Goal: Task Accomplishment & Management: Manage account settings

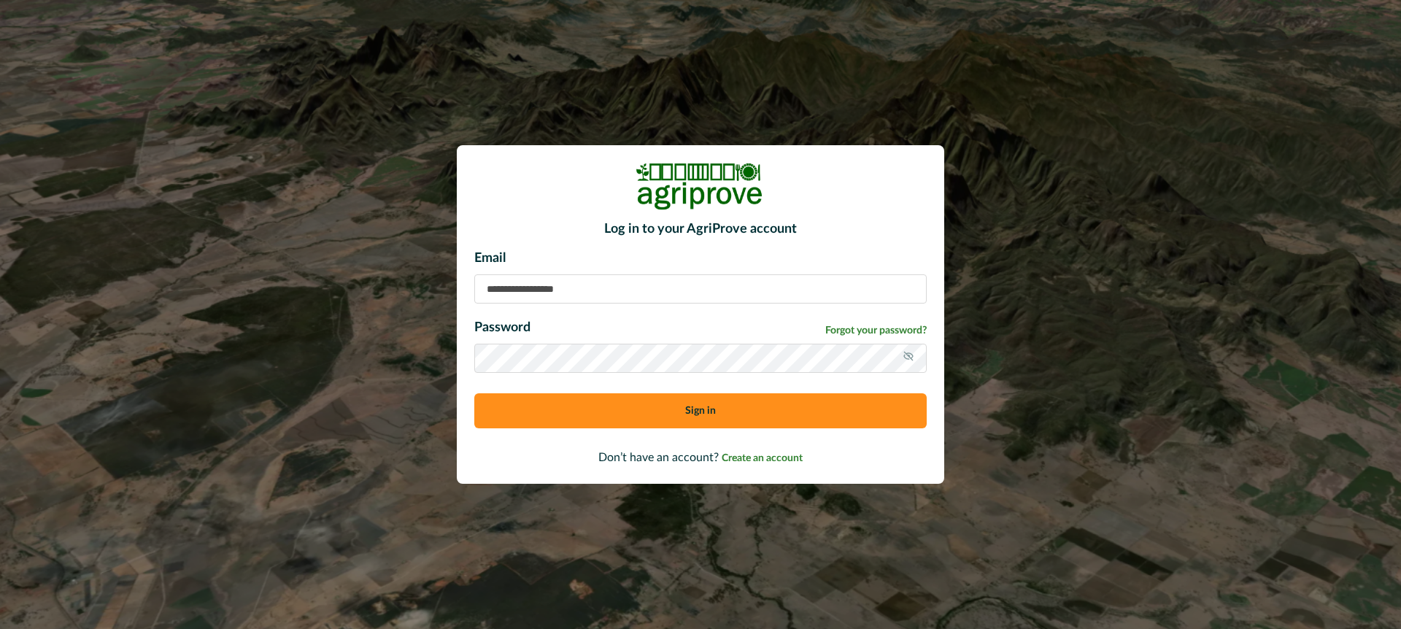
click at [493, 287] on input at bounding box center [700, 288] width 452 height 29
type input "**********"
click at [577, 410] on button "Sign in" at bounding box center [700, 410] width 452 height 35
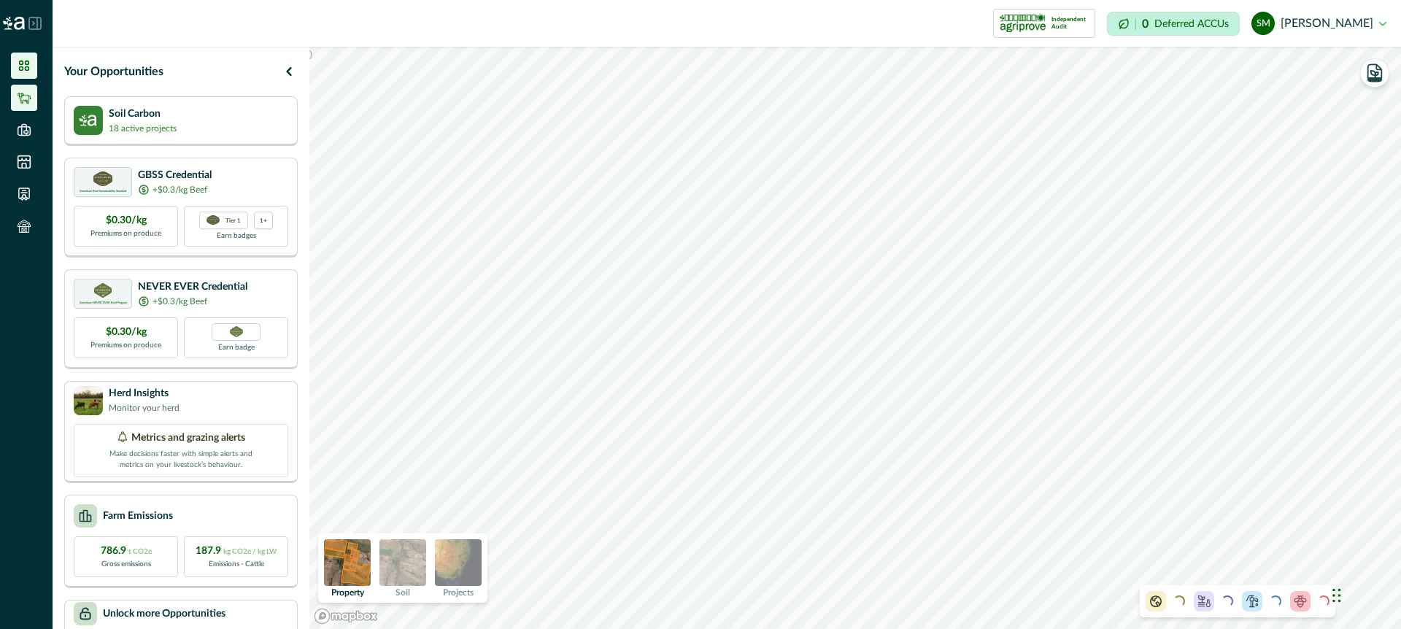
click at [31, 91] on icon at bounding box center [24, 97] width 15 height 15
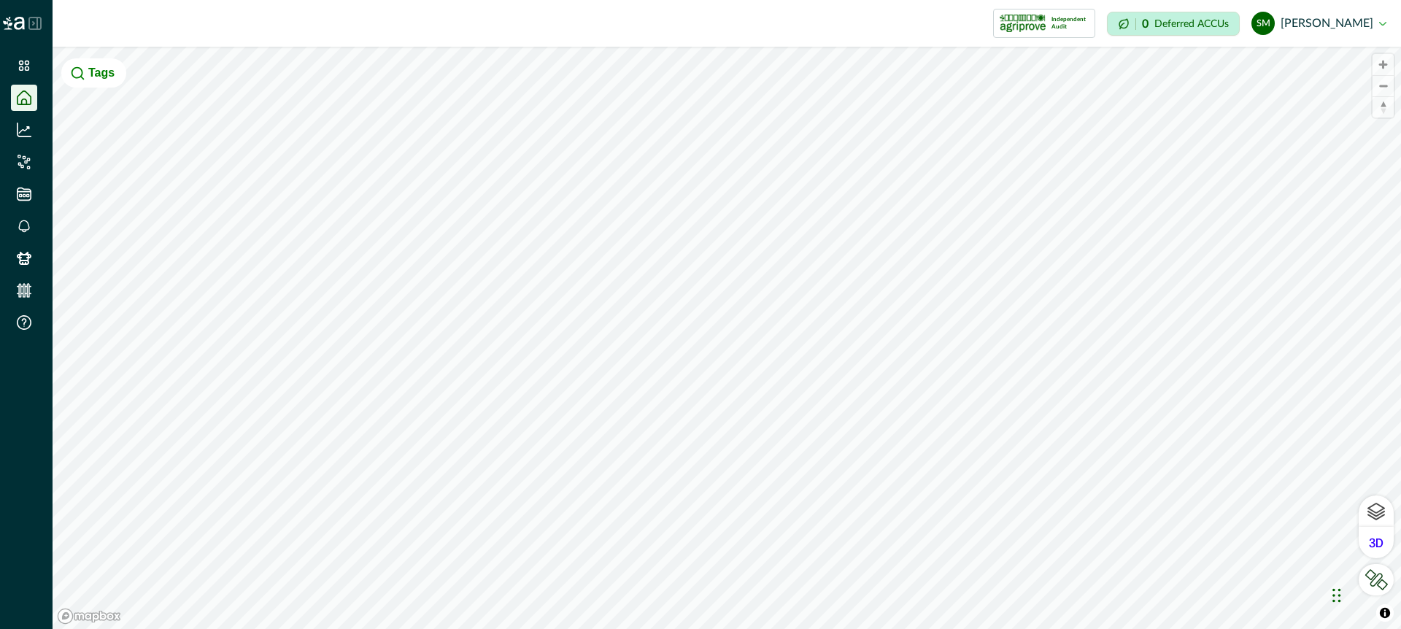
click at [35, 27] on icon at bounding box center [34, 23] width 13 height 13
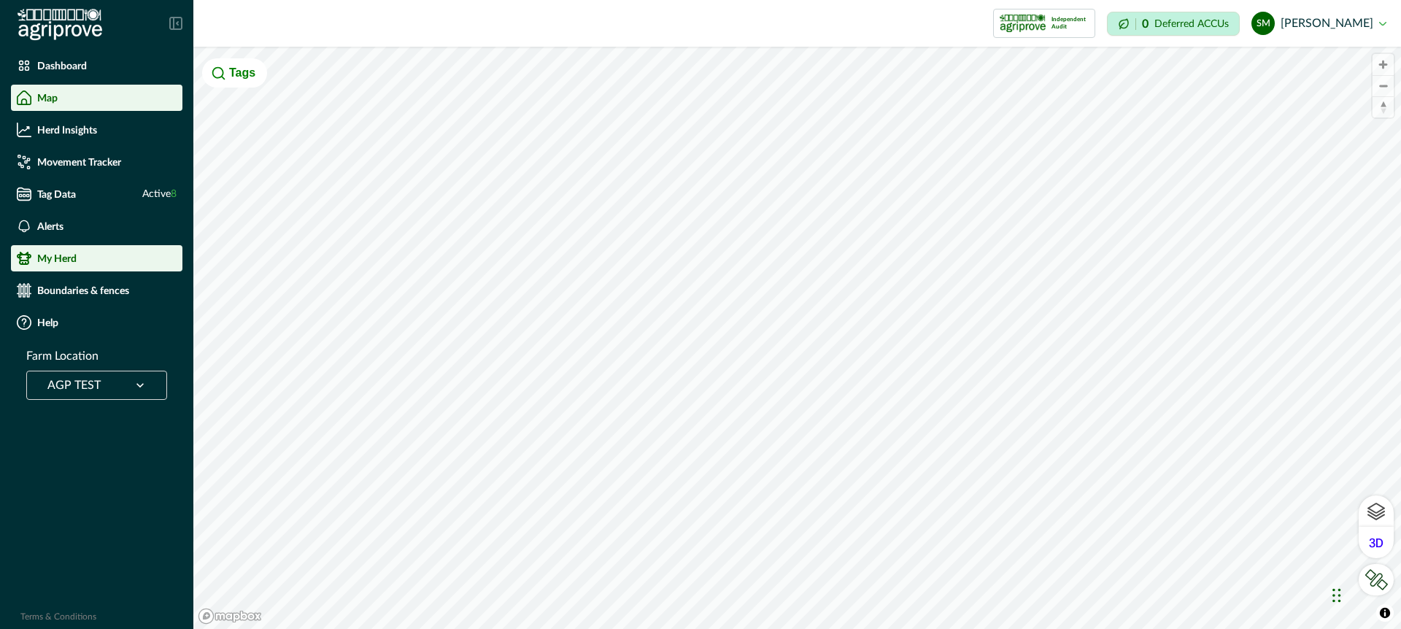
click at [68, 252] on p "My Herd" at bounding box center [56, 258] width 39 height 12
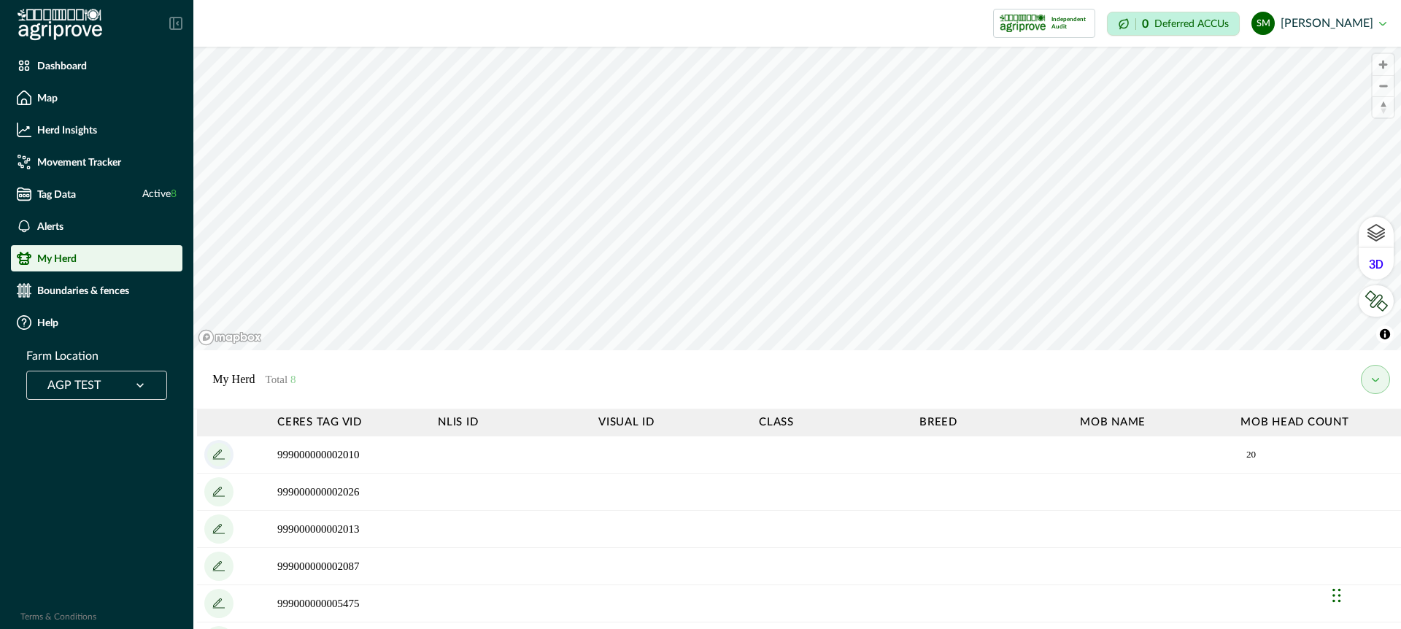
click at [218, 450] on icon "add" at bounding box center [218, 454] width 23 height 23
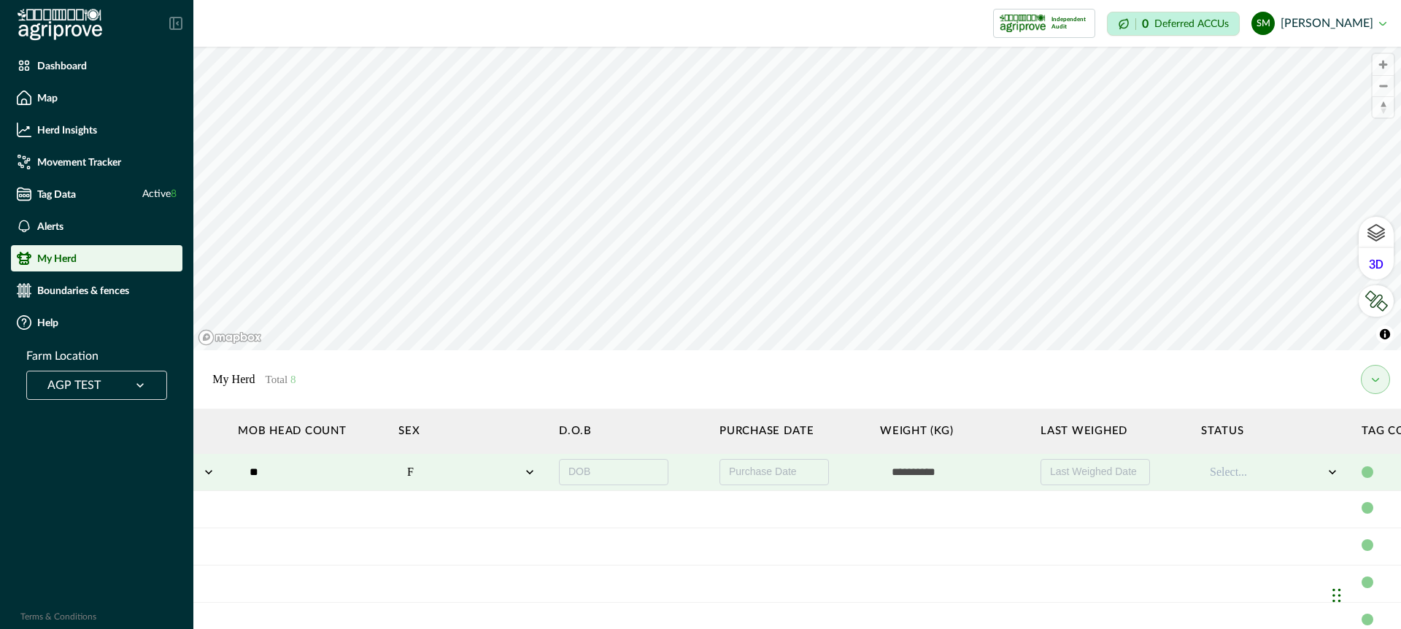
scroll to position [0, 1120]
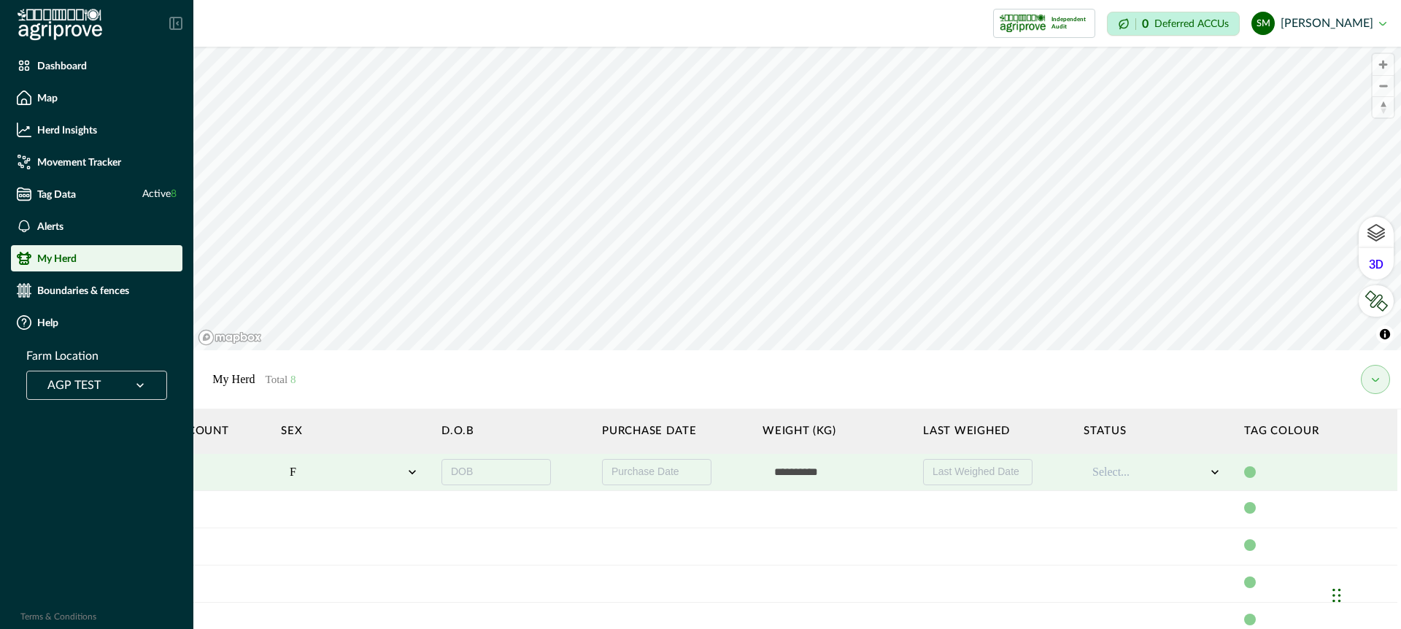
click at [1216, 473] on icon at bounding box center [1215, 472] width 15 height 15
click at [1174, 509] on div "Alive" at bounding box center [1157, 511] width 130 height 24
click at [1215, 466] on icon at bounding box center [1215, 472] width 15 height 15
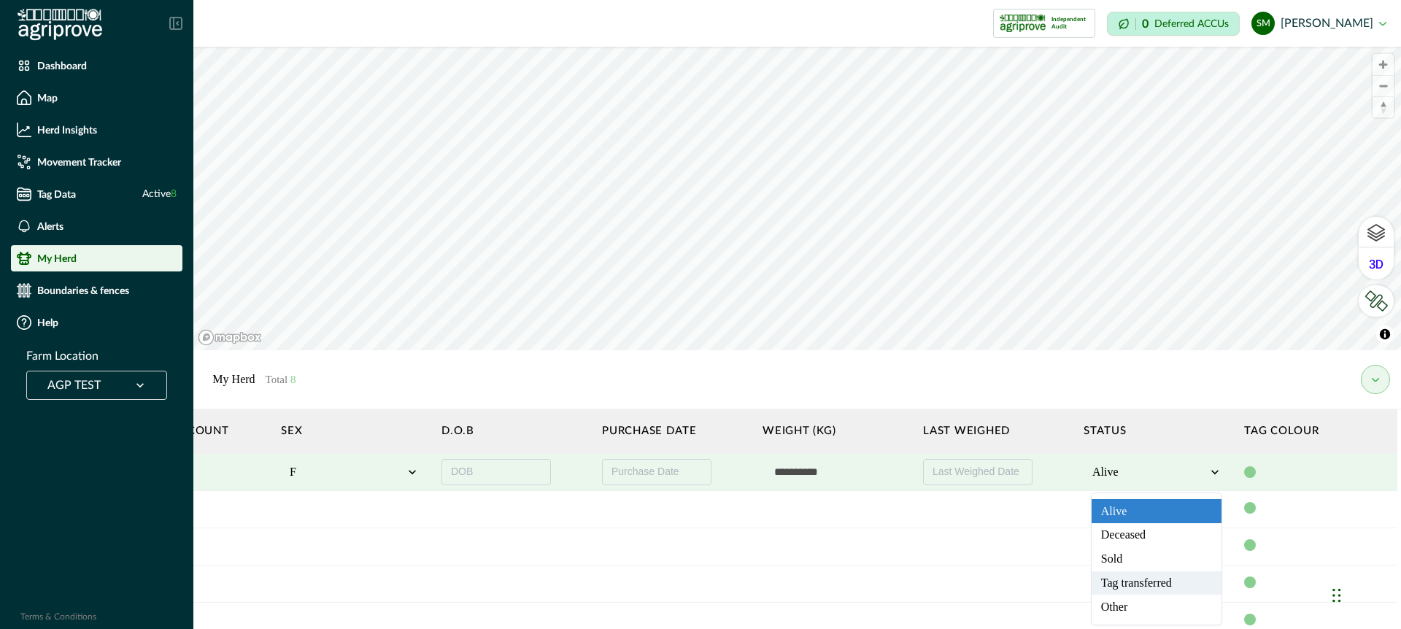
click at [1167, 577] on div "Tag transferred" at bounding box center [1157, 583] width 130 height 24
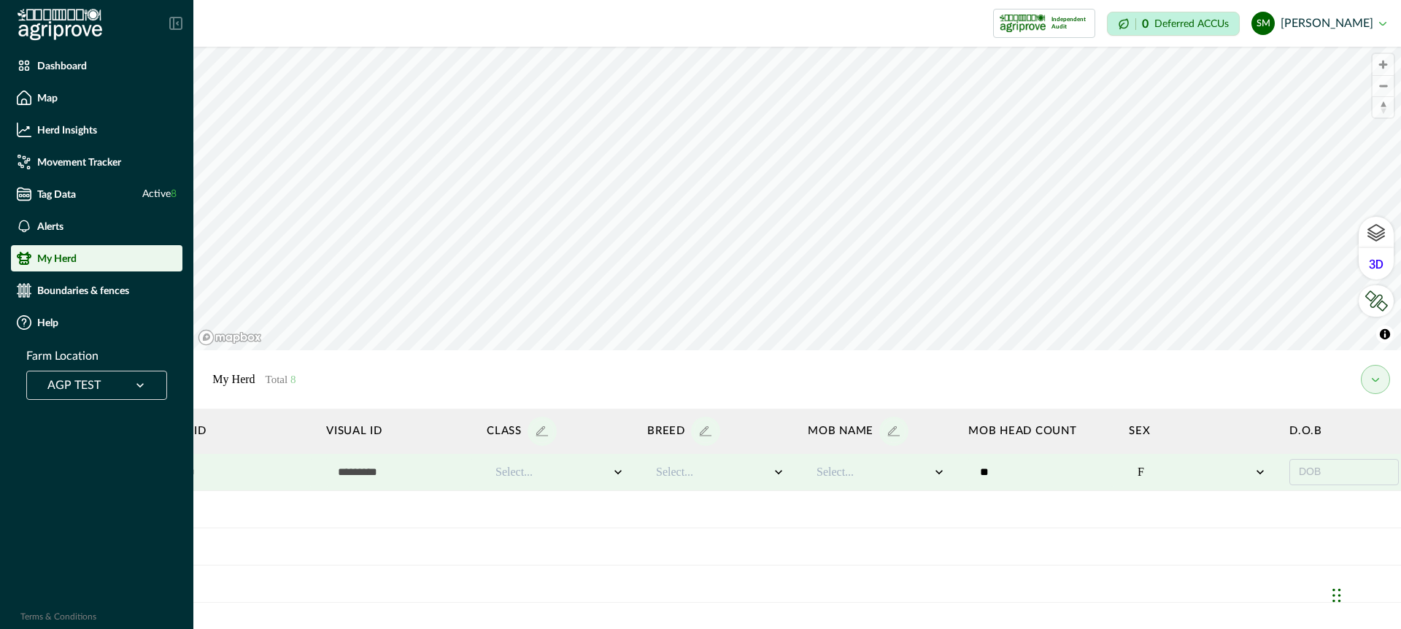
scroll to position [0, 0]
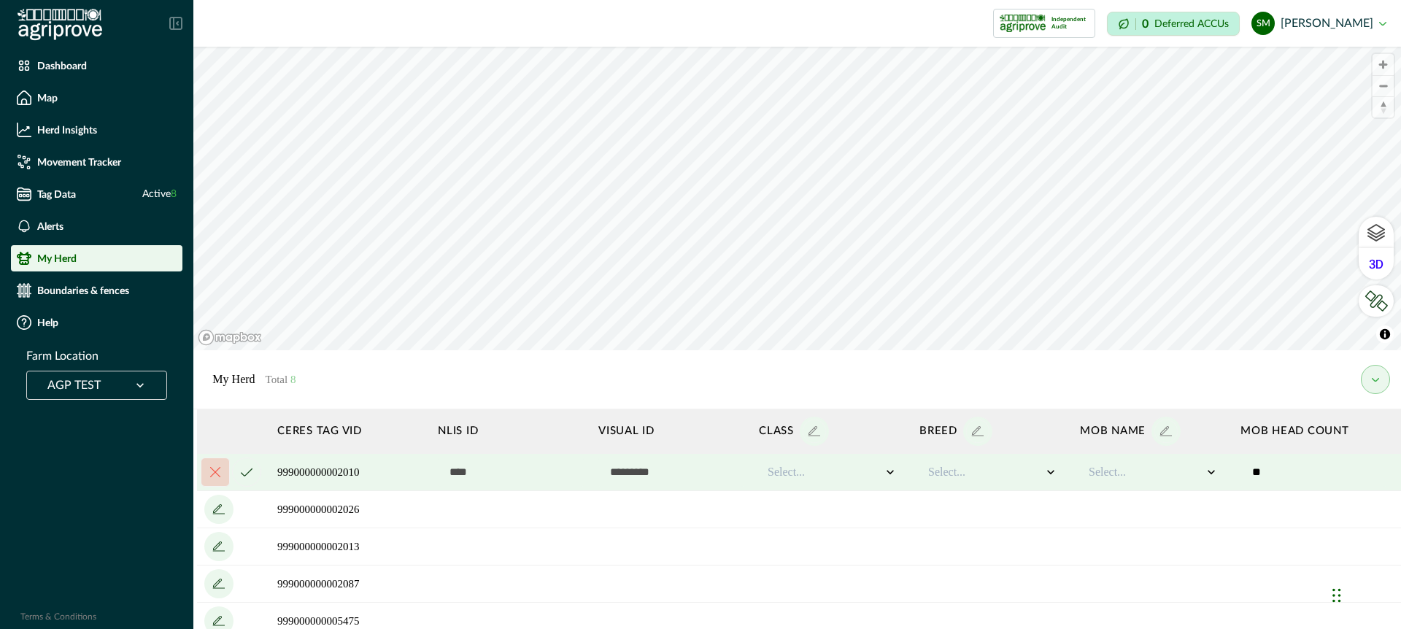
click at [244, 468] on icon "cancel" at bounding box center [247, 472] width 12 height 9
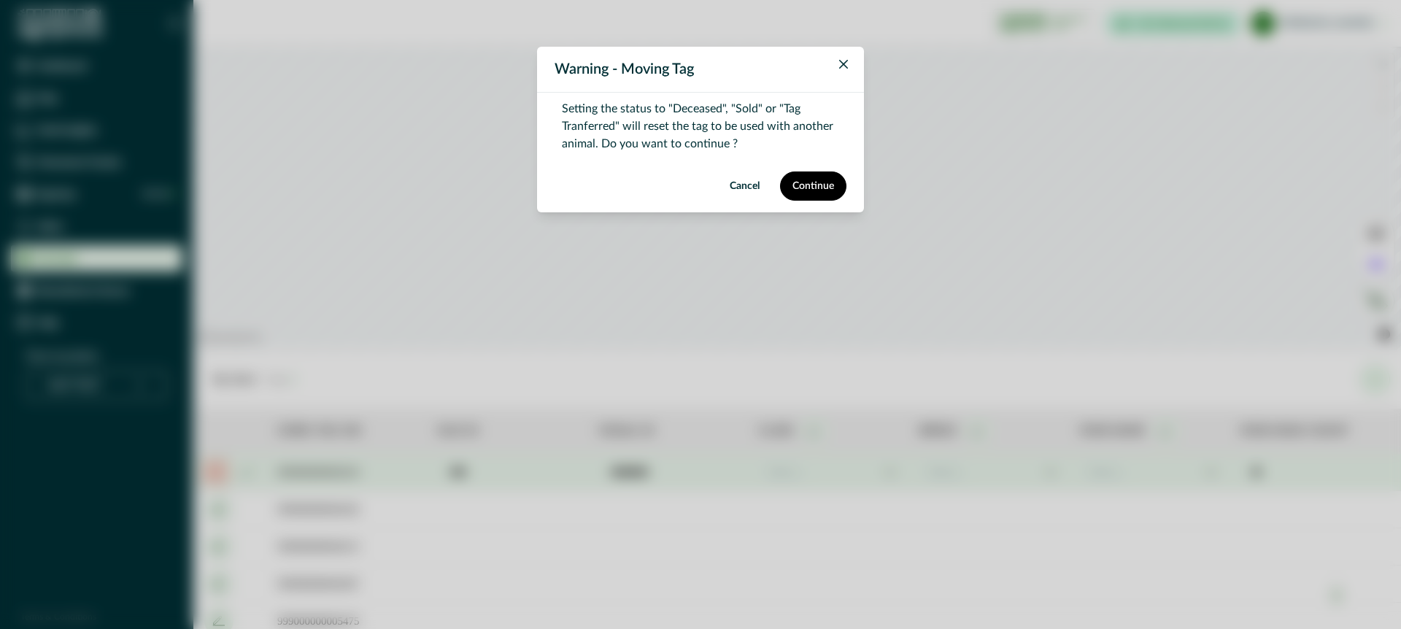
click at [804, 185] on button "Continue" at bounding box center [813, 185] width 66 height 29
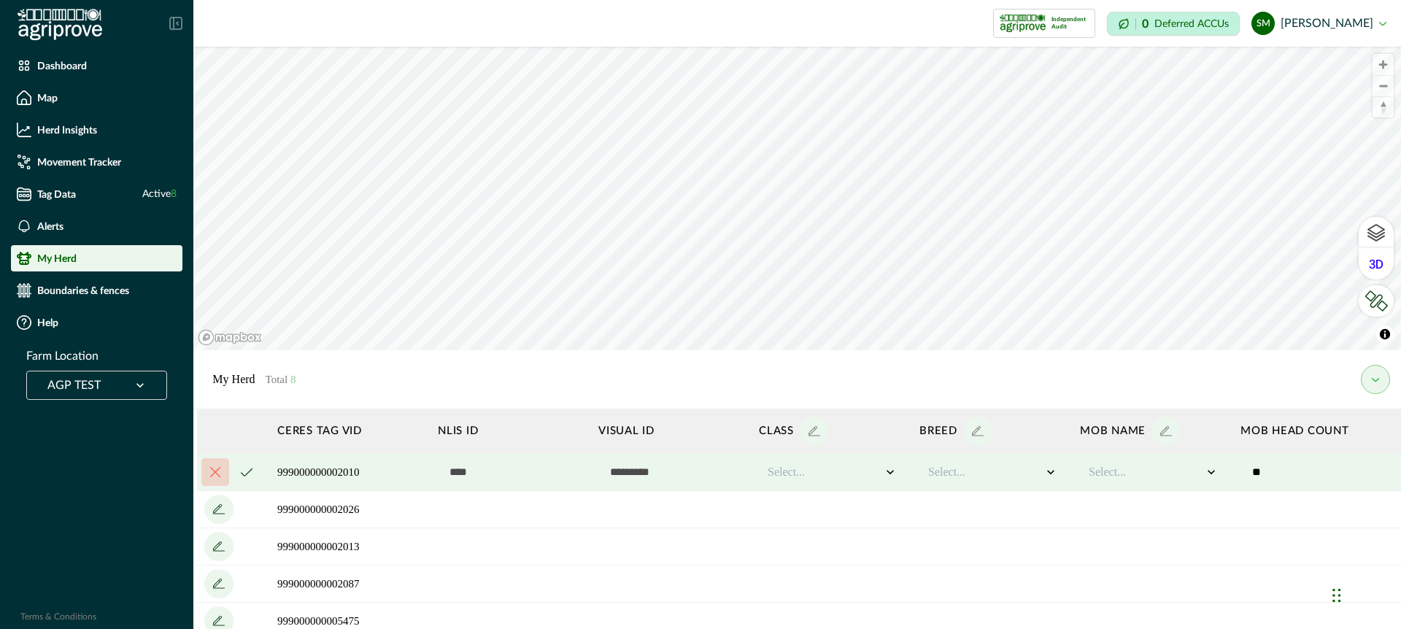
click at [336, 471] on td "999000000002010" at bounding box center [350, 472] width 161 height 37
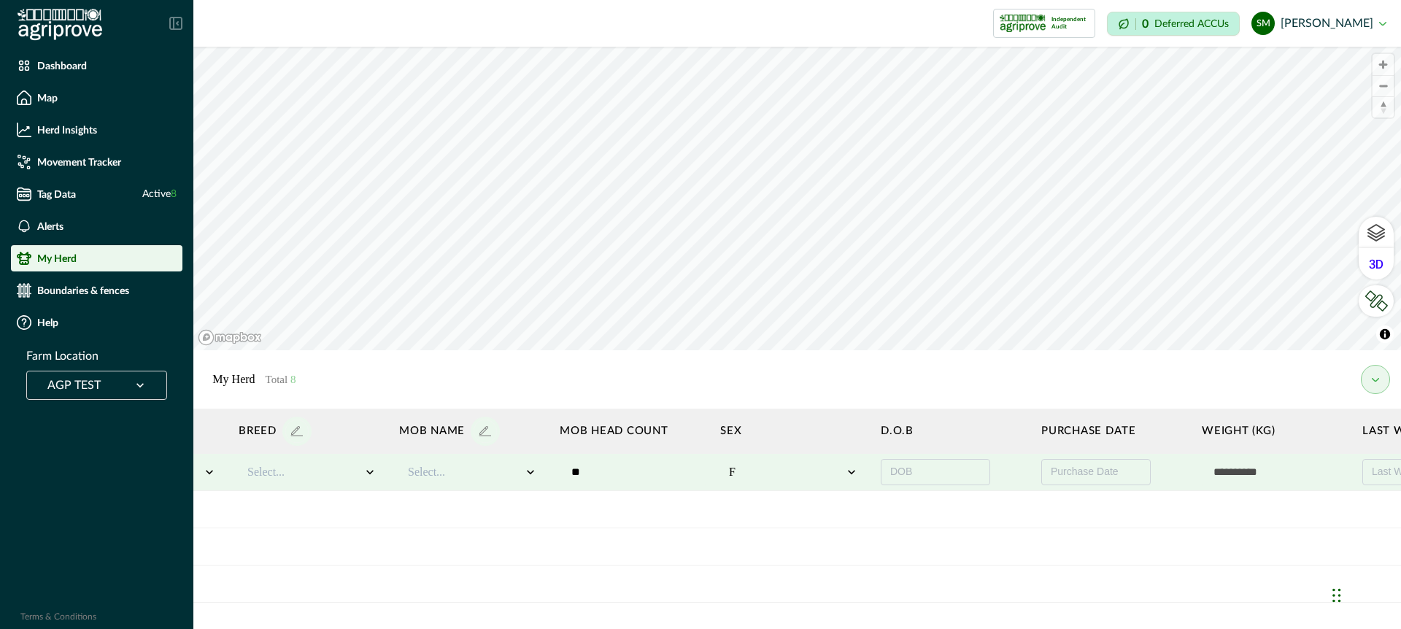
scroll to position [0, 1120]
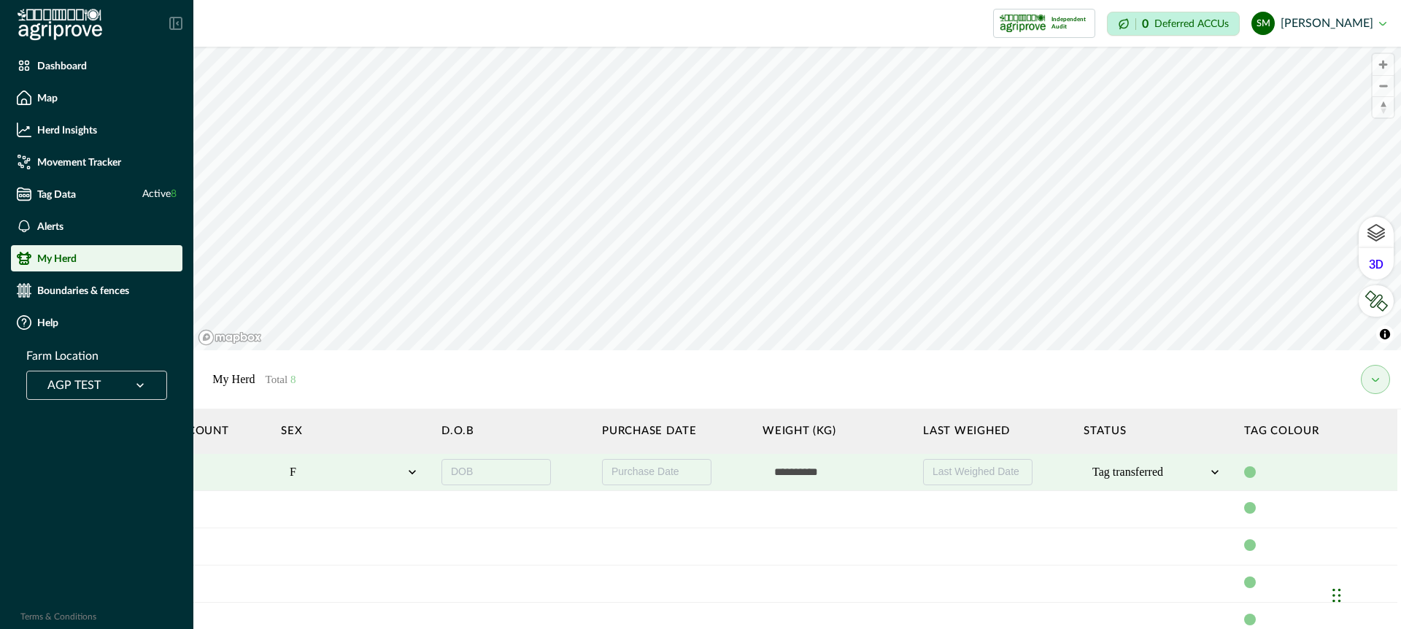
click at [1214, 469] on icon at bounding box center [1215, 472] width 15 height 15
click at [1149, 581] on div "Tag transferred" at bounding box center [1157, 583] width 130 height 24
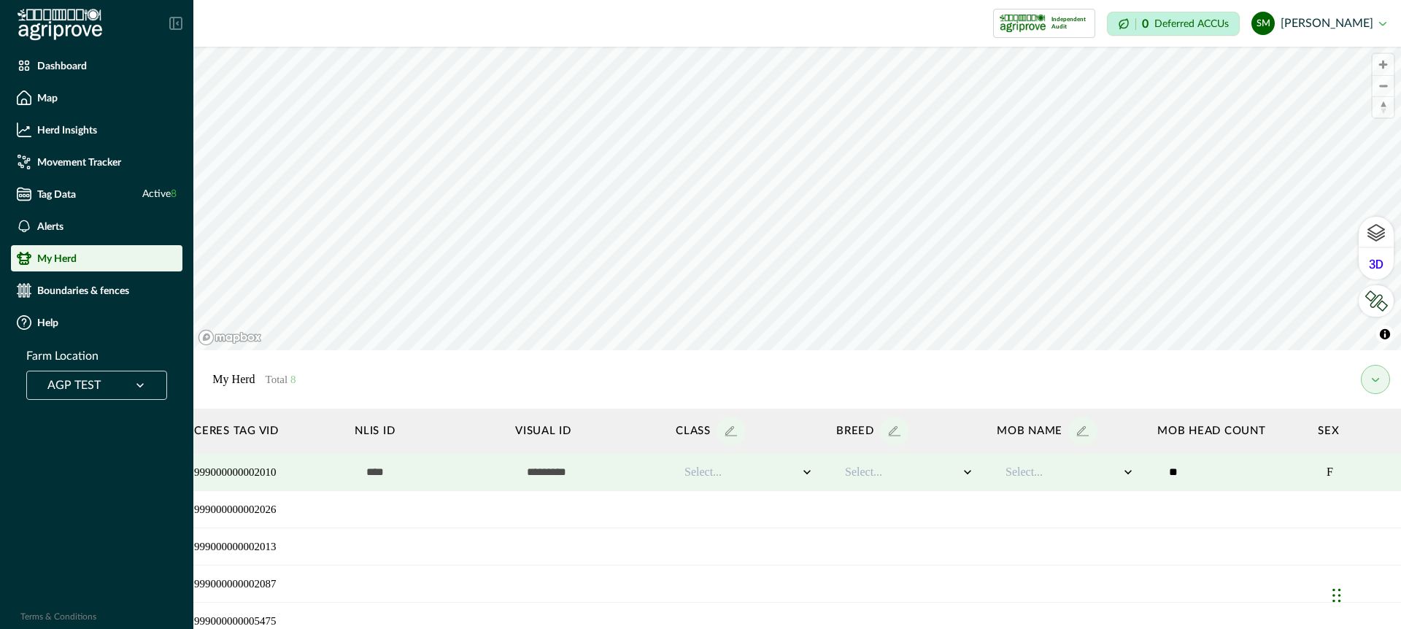
scroll to position [0, 0]
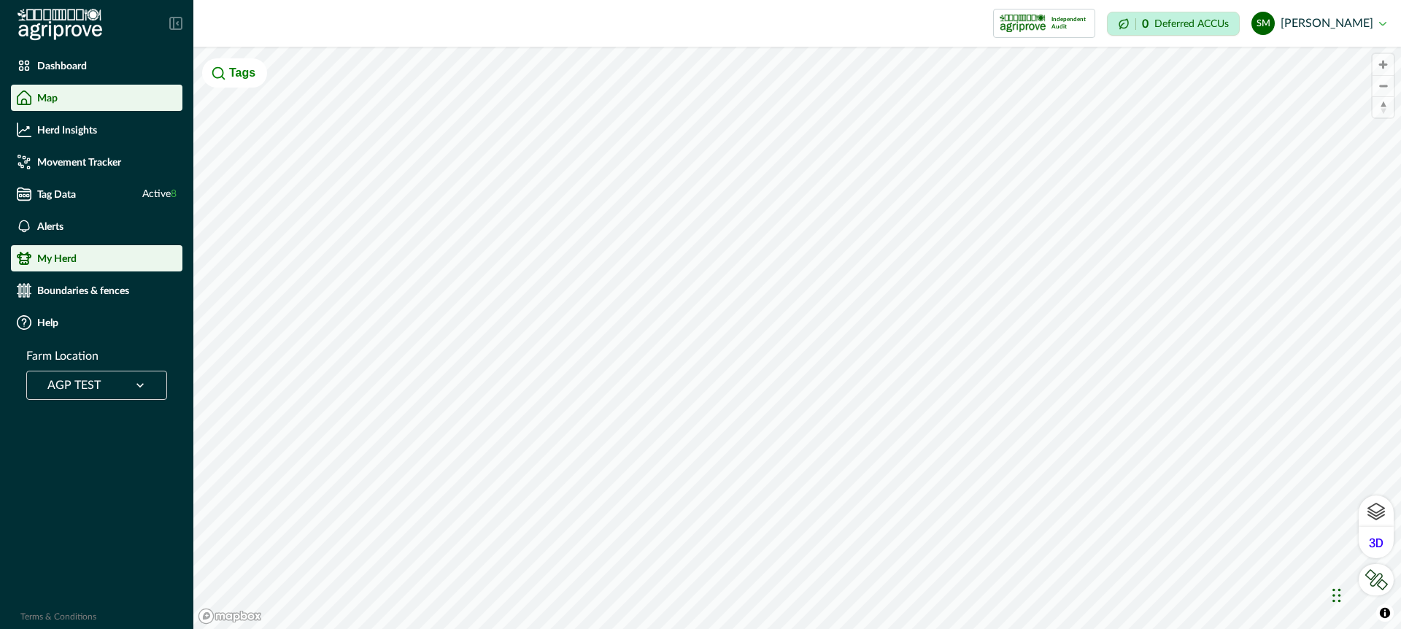
click at [63, 257] on p "My Herd" at bounding box center [56, 258] width 39 height 12
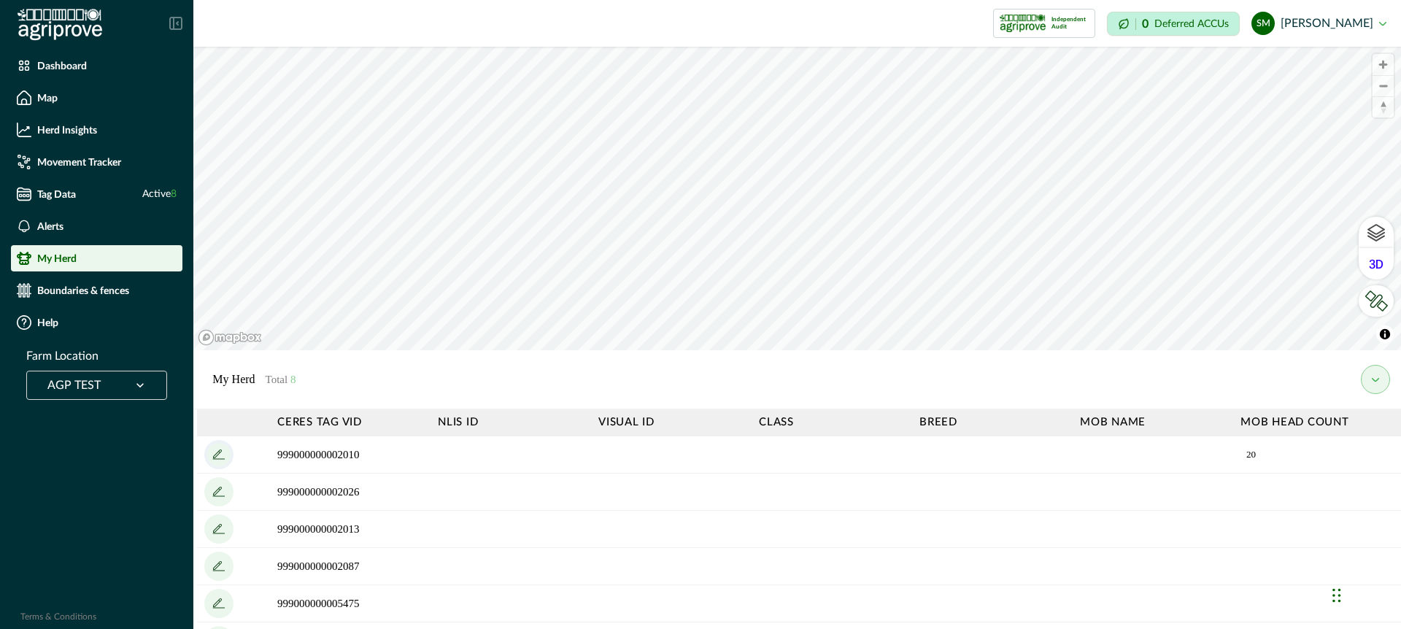
click at [222, 452] on icon "add" at bounding box center [218, 454] width 23 height 23
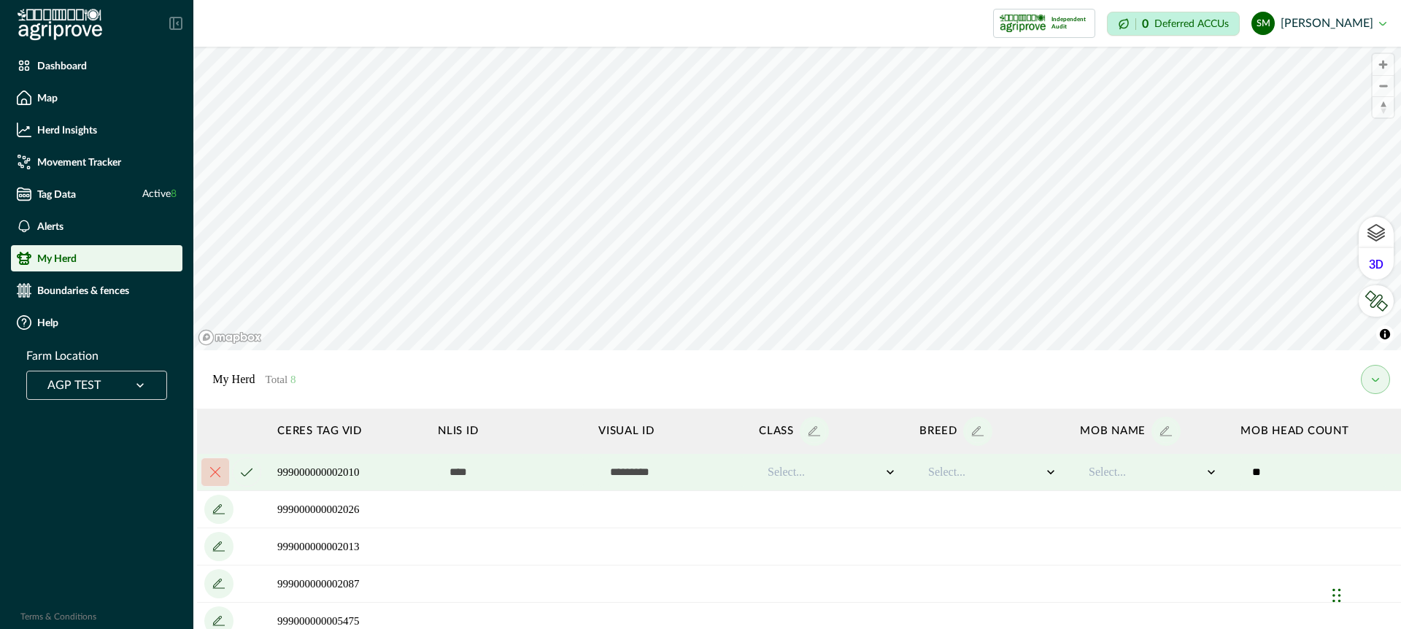
click at [351, 471] on td "999000000002010" at bounding box center [350, 472] width 161 height 37
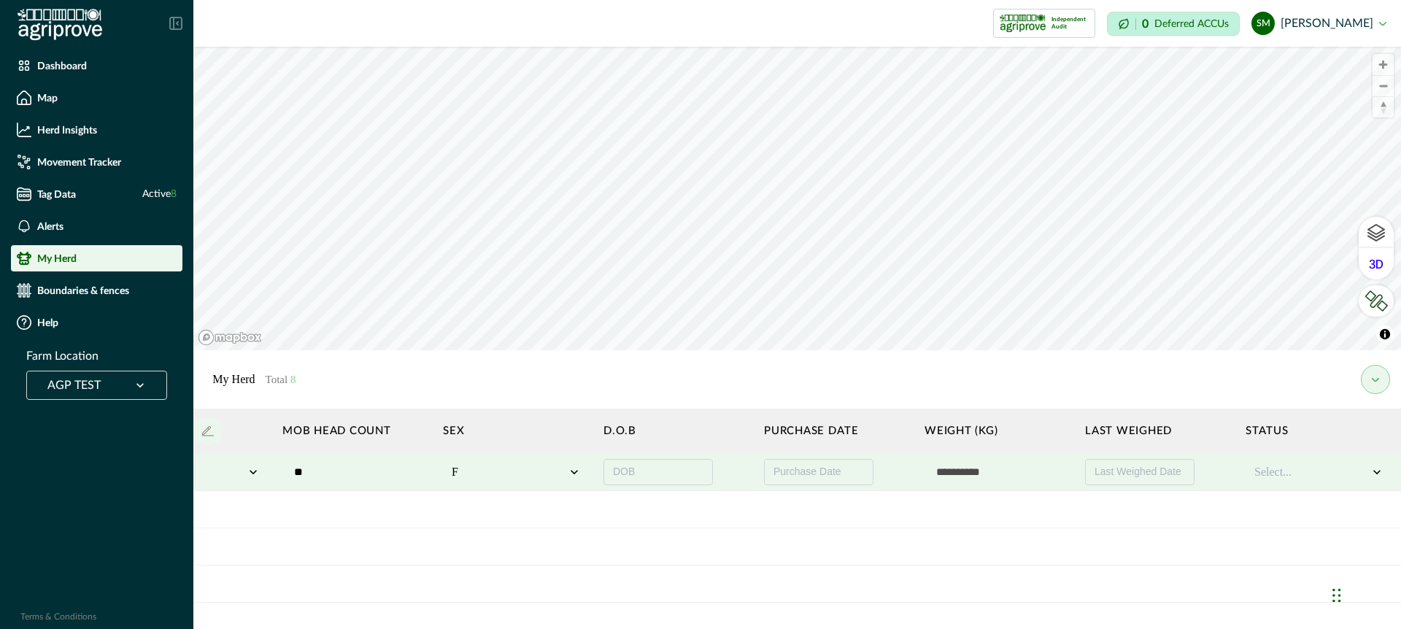
scroll to position [0, 1120]
click at [1214, 469] on icon at bounding box center [1215, 472] width 15 height 15
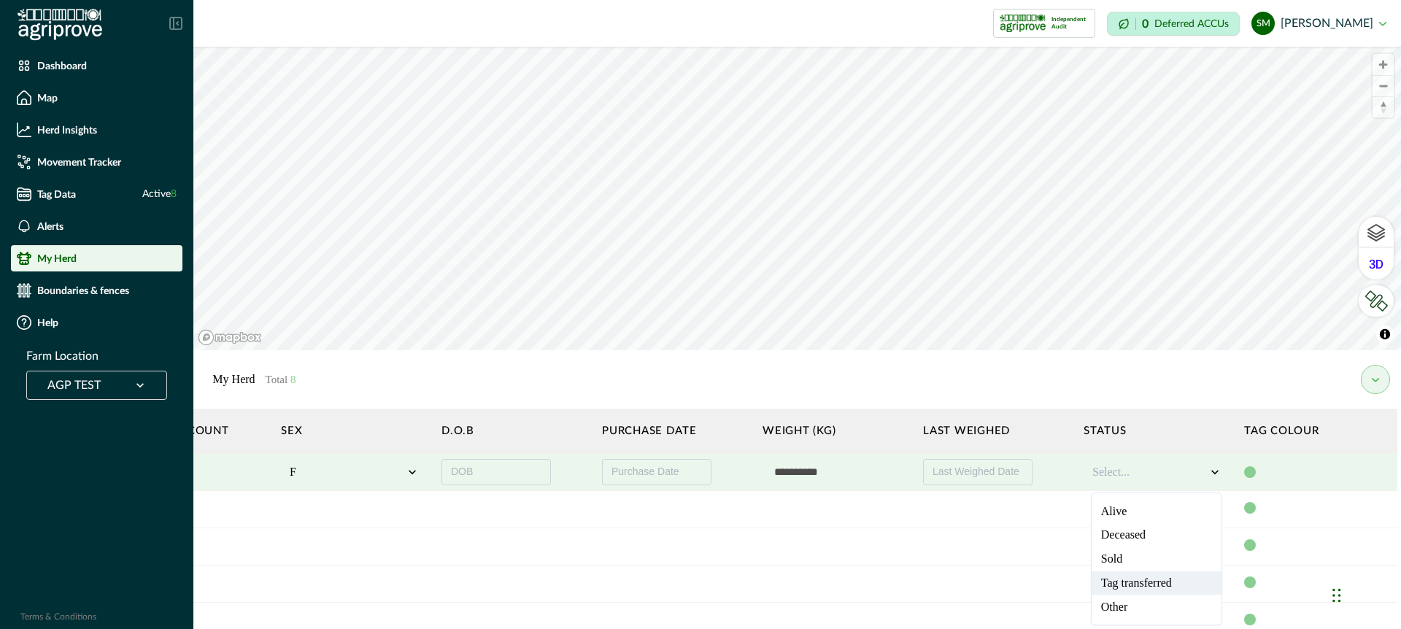
click at [1152, 582] on div "Tag transferred" at bounding box center [1157, 583] width 130 height 24
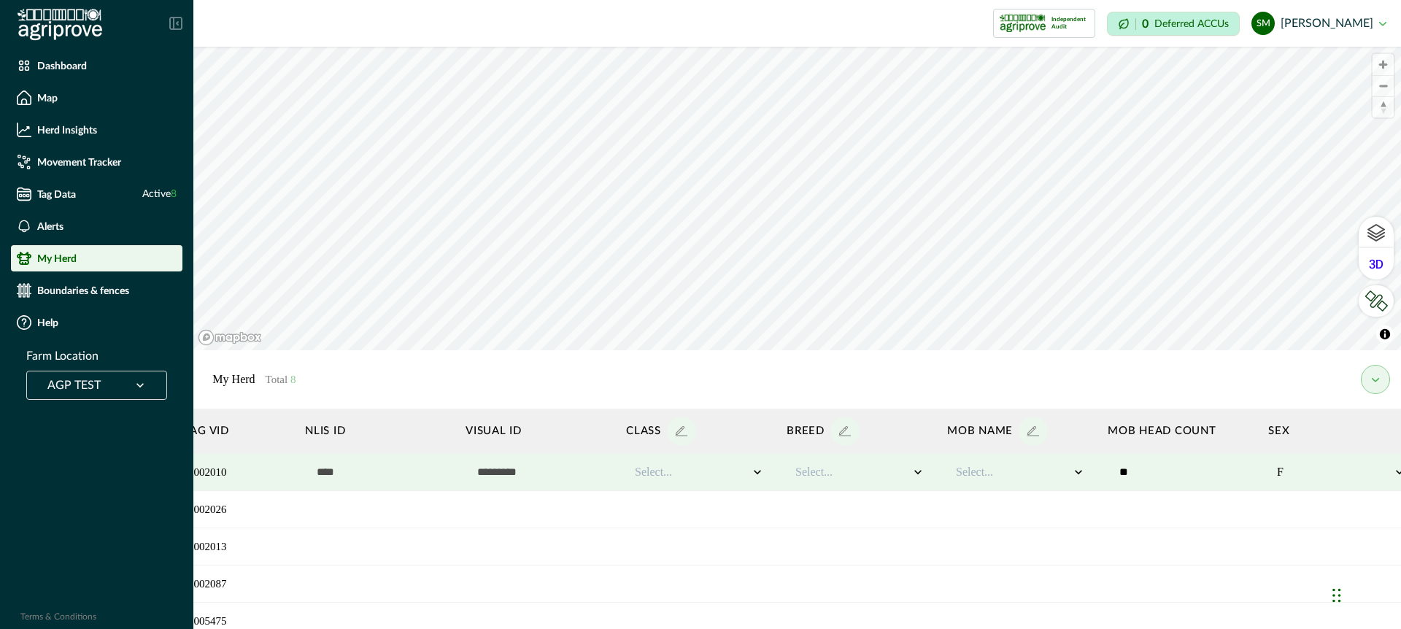
scroll to position [0, 0]
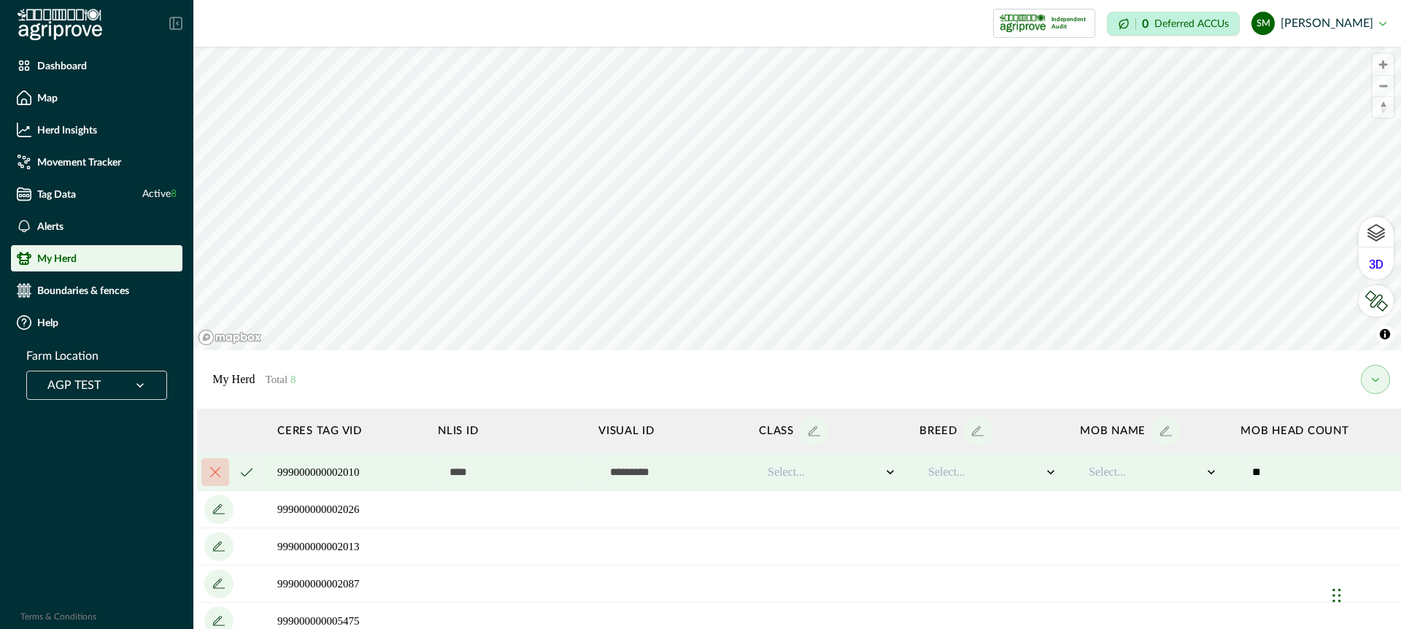
click at [246, 470] on icon "cancel" at bounding box center [247, 472] width 12 height 9
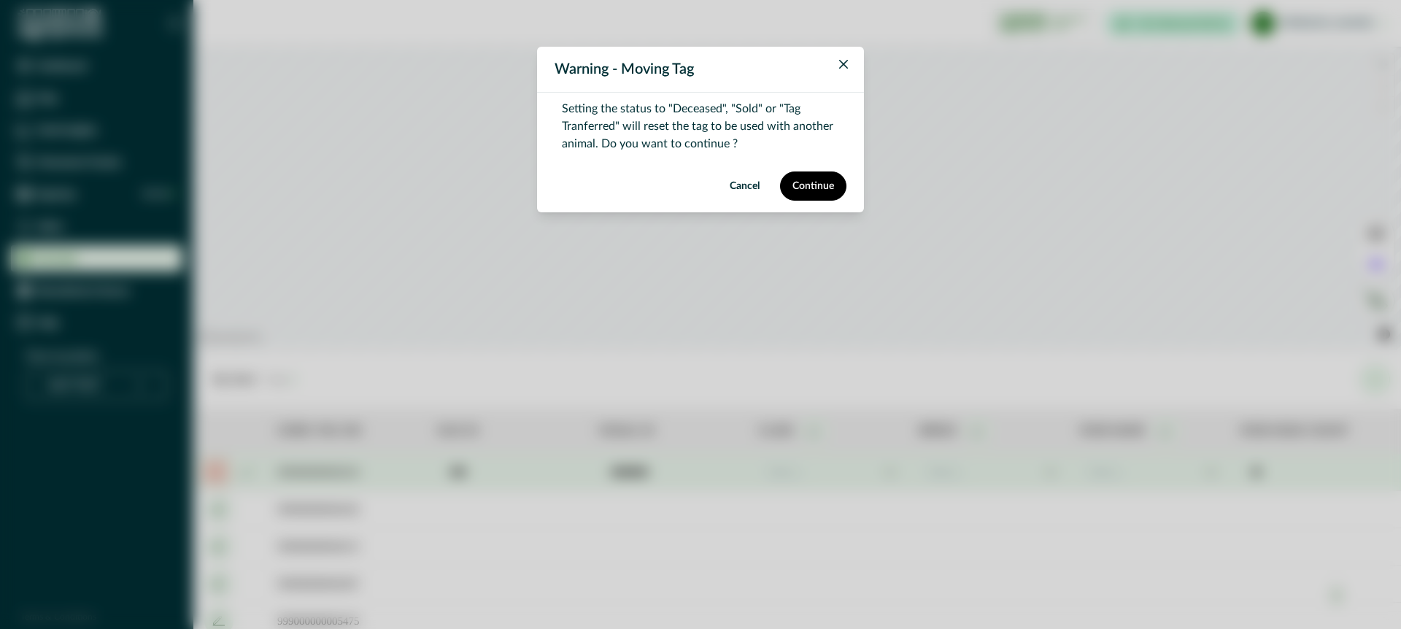
click at [816, 188] on button "Continue" at bounding box center [813, 185] width 66 height 29
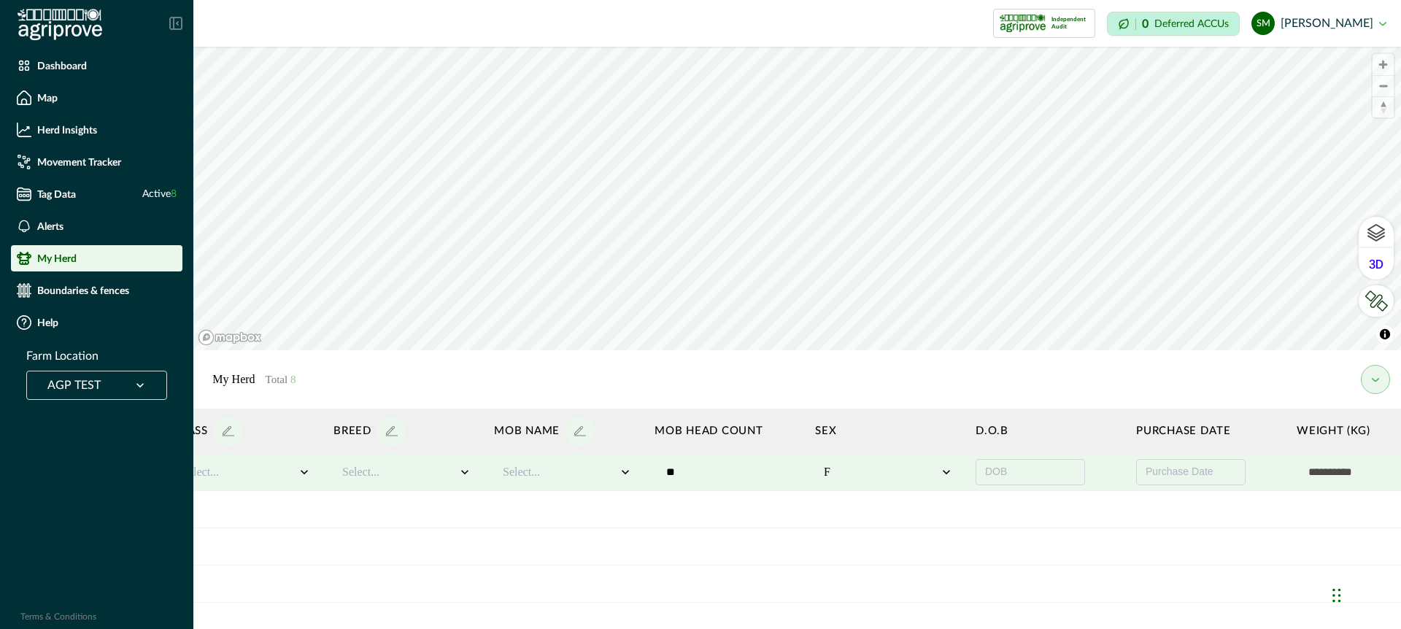
scroll to position [0, 1120]
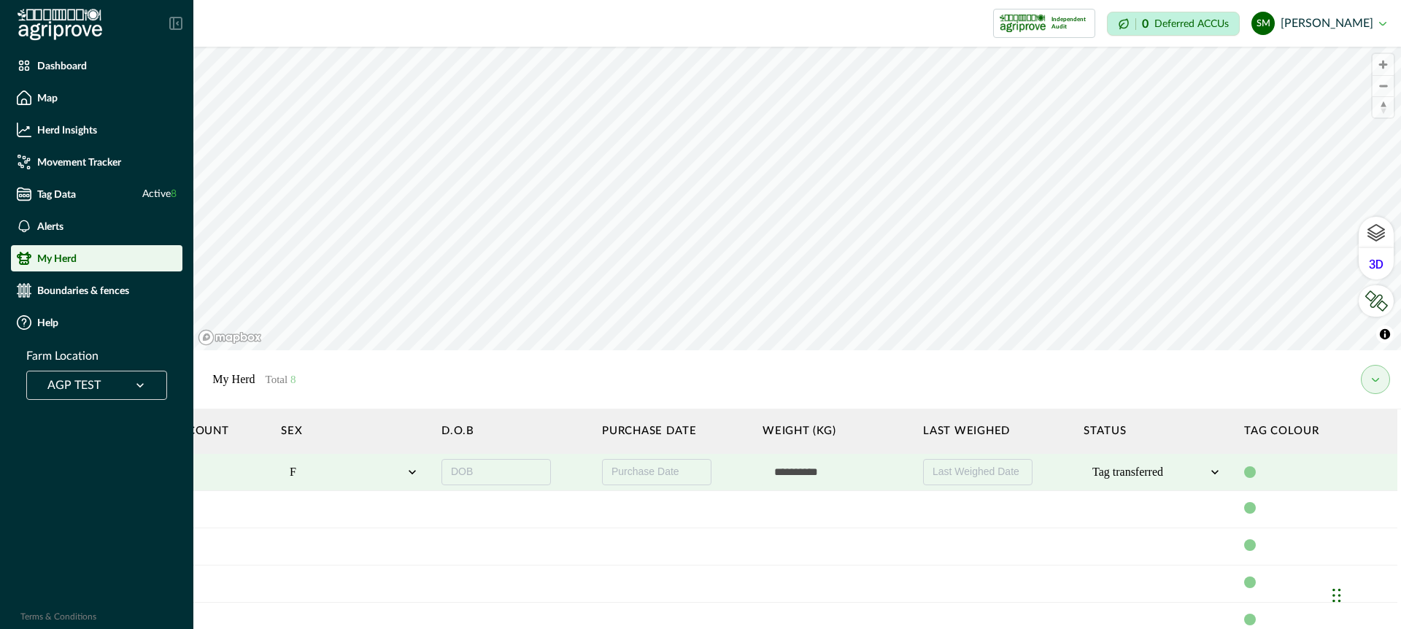
click at [1214, 468] on icon at bounding box center [1215, 472] width 15 height 15
click at [1118, 537] on div "Deceased" at bounding box center [1157, 535] width 130 height 24
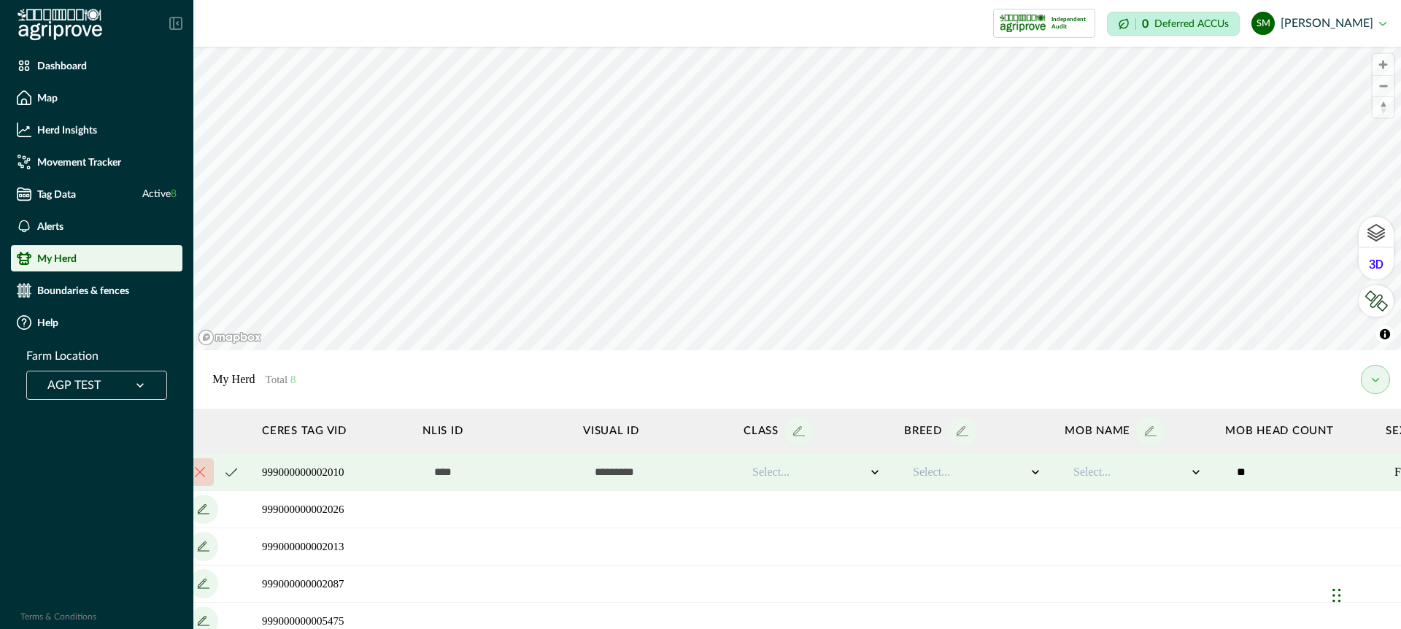
scroll to position [0, 0]
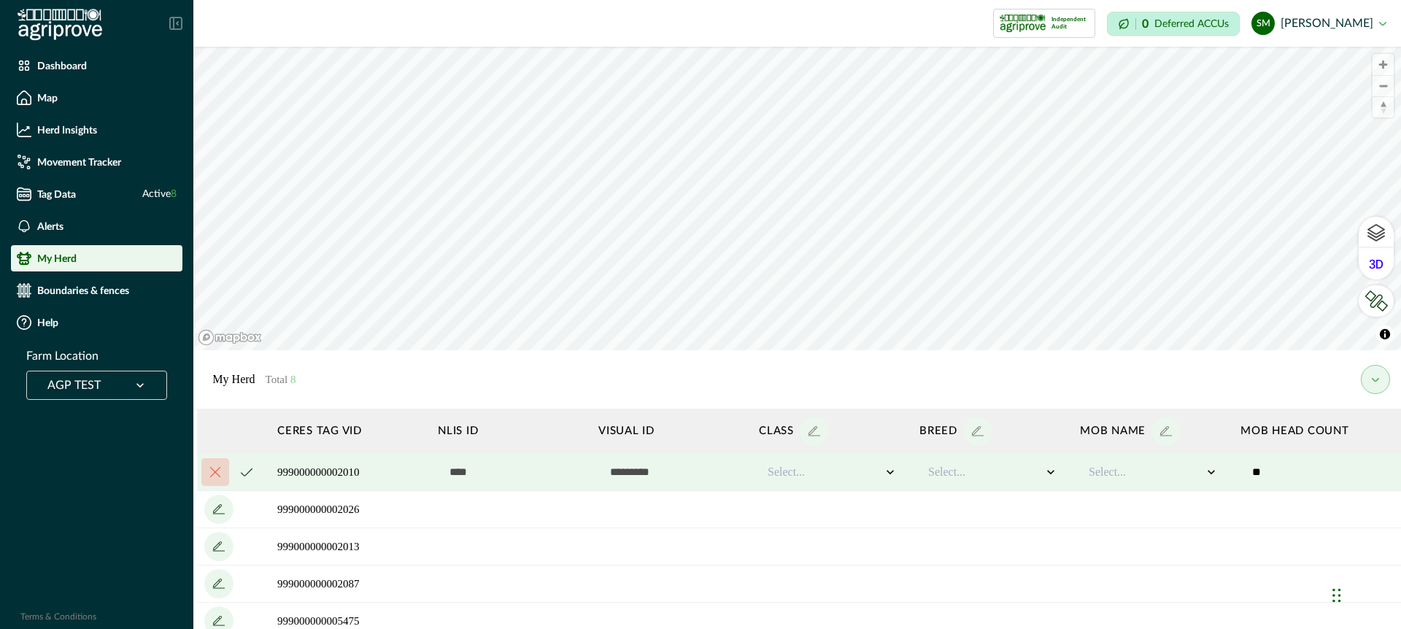
click at [246, 468] on icon "cancel" at bounding box center [247, 472] width 12 height 9
